Goal: Find specific page/section: Find specific page/section

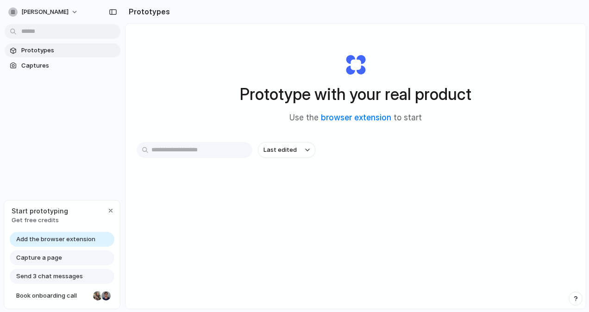
click at [83, 51] on span "Prototypes" at bounding box center [68, 50] width 95 height 9
click at [178, 149] on input "text" at bounding box center [195, 150] width 116 height 16
